Goal: Information Seeking & Learning: Find specific fact

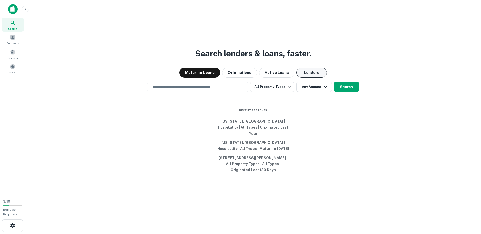
click at [308, 74] on button "Lenders" at bounding box center [311, 73] width 30 height 10
click at [187, 90] on input "text" at bounding box center [197, 87] width 96 height 6
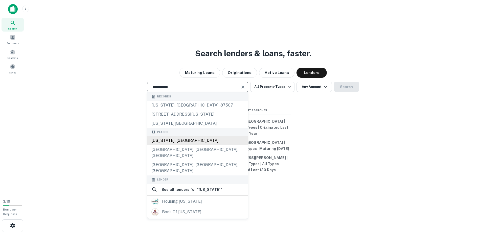
click at [186, 144] on div "[US_STATE], [GEOGRAPHIC_DATA]" at bounding box center [197, 140] width 101 height 9
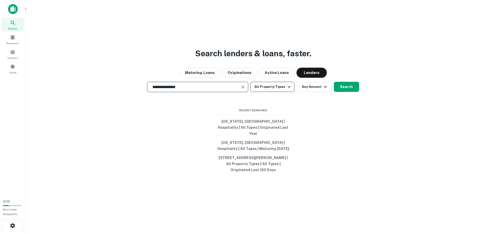
type input "**********"
click at [279, 88] on button "All Property Types" at bounding box center [272, 87] width 44 height 10
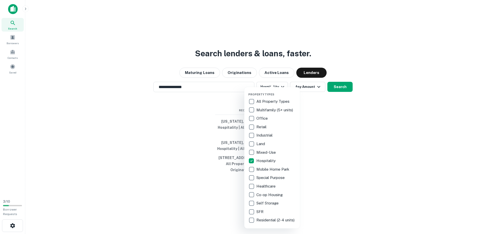
click at [336, 88] on div at bounding box center [242, 117] width 485 height 234
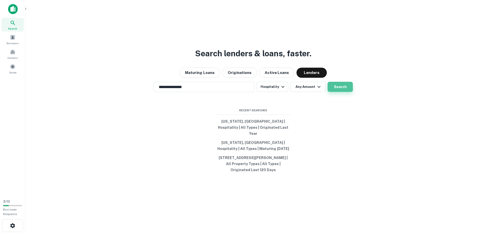
click at [336, 92] on button "Search" at bounding box center [339, 87] width 25 height 10
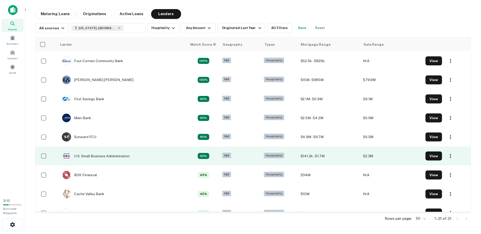
scroll to position [29, 0]
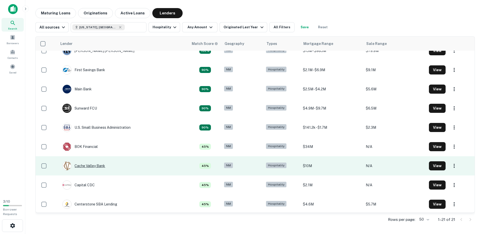
click at [103, 165] on div "Cache Valley Bank" at bounding box center [83, 165] width 43 height 9
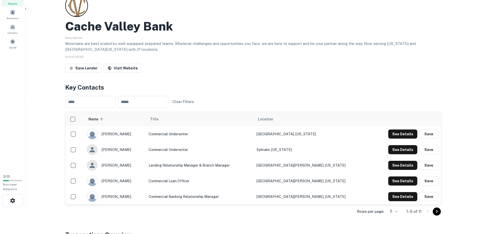
scroll to position [14, 0]
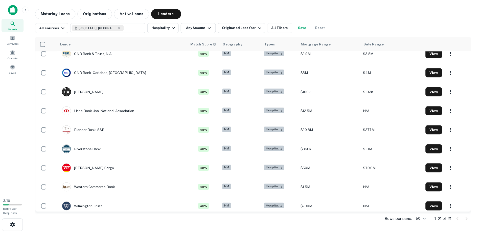
scroll to position [241, 0]
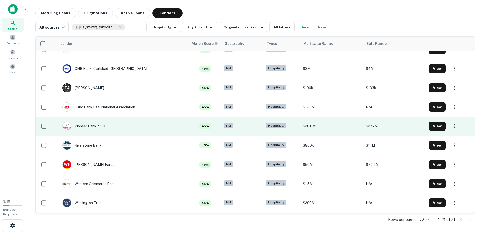
click at [94, 125] on div "Pioneer Bank, SSB" at bounding box center [83, 126] width 43 height 9
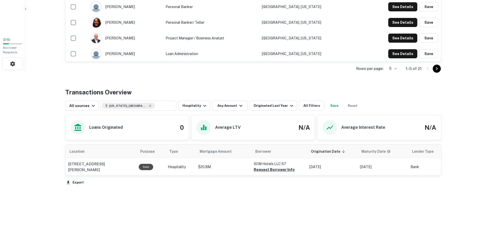
scroll to position [163, 0]
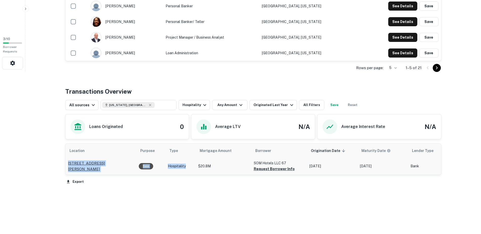
drag, startPoint x: 192, startPoint y: 168, endPoint x: 68, endPoint y: 165, distance: 123.6
click at [68, 165] on tr "[STREET_ADDRESS][PERSON_NAME] Sale Hospitality $20.8M SOM Hotels LLC 67 Request…" at bounding box center [381, 166] width 632 height 17
copy tr "[STREET_ADDRESS][PERSON_NAME] Sale Hospitality"
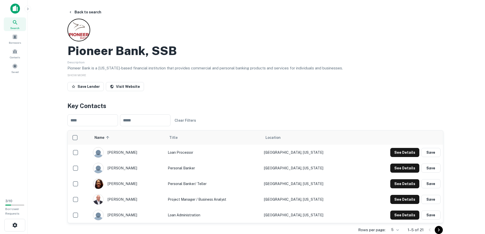
scroll to position [0, 0]
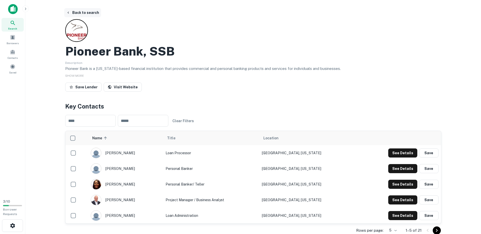
click at [70, 13] on icon "button" at bounding box center [68, 13] width 4 height 4
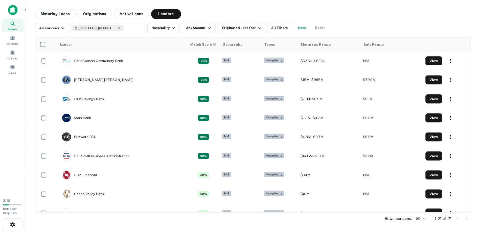
scroll to position [241, 0]
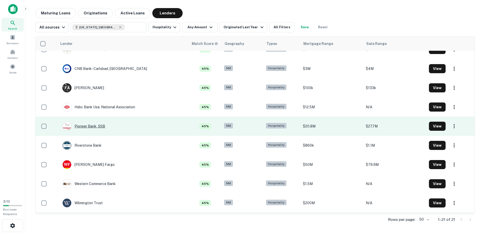
click at [90, 126] on div "Pioneer Bank, SSB" at bounding box center [83, 126] width 43 height 9
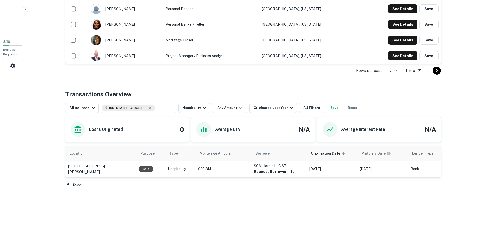
scroll to position [163, 0]
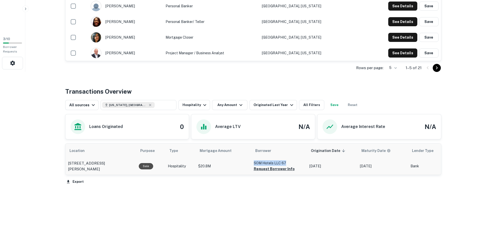
drag, startPoint x: 285, startPoint y: 162, endPoint x: 253, endPoint y: 163, distance: 32.3
click at [254, 163] on p "SOM Hotels LLC 67" at bounding box center [279, 163] width 51 height 6
copy p "SOM Hotels LLC 67"
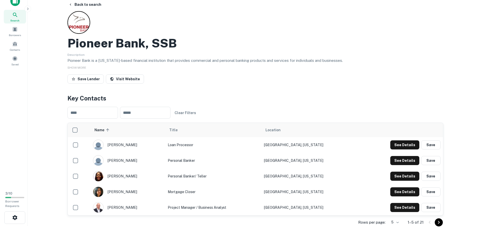
scroll to position [0, 0]
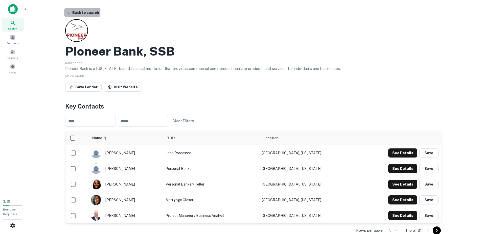
click at [71, 11] on button "Back to search" at bounding box center [82, 12] width 37 height 9
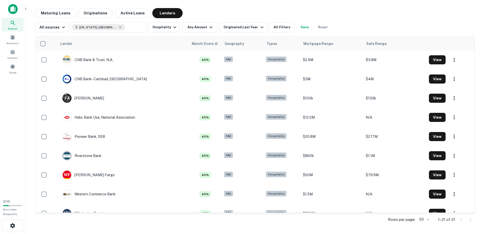
scroll to position [241, 0]
